Goal: Information Seeking & Learning: Learn about a topic

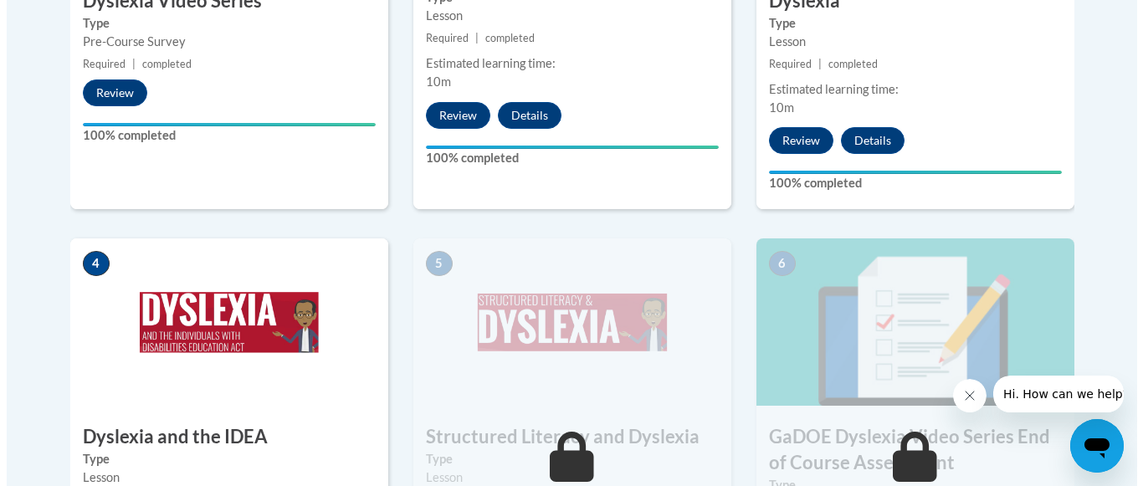
scroll to position [921, 0]
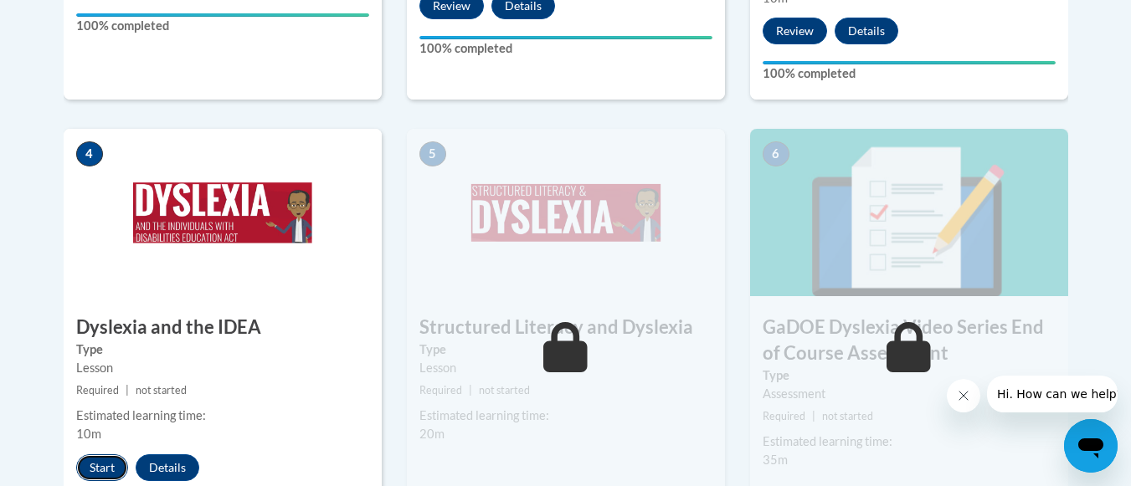
click at [104, 454] on button "Start" at bounding box center [102, 467] width 52 height 27
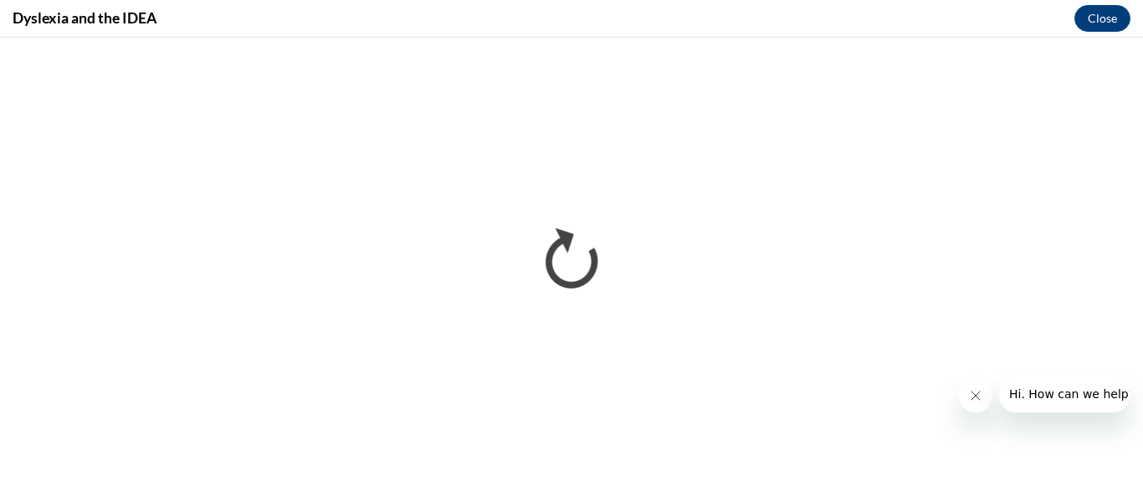
scroll to position [0, 0]
